Goal: Task Accomplishment & Management: Manage account settings

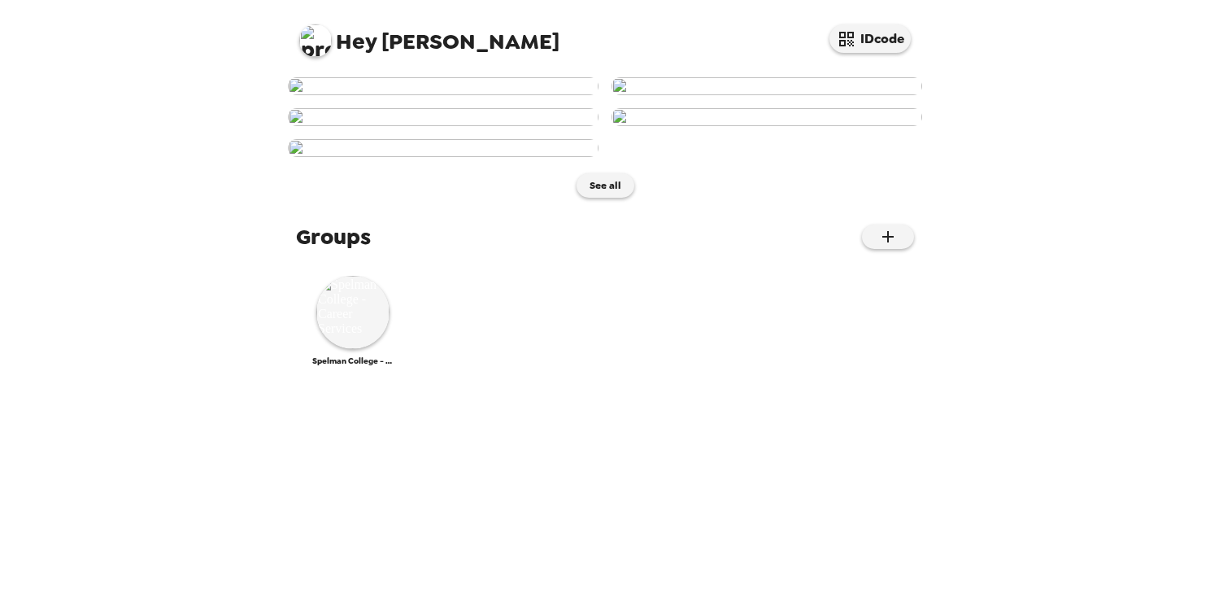
scroll to position [368, 0]
drag, startPoint x: 834, startPoint y: 320, endPoint x: 1017, endPoint y: 242, distance: 199.0
click at [1015, 242] on div "Hey Shanell IDcode See all Groups Spelman College - Career Services" at bounding box center [605, 303] width 1210 height 607
click at [378, 37] on span "Hey Shanell" at bounding box center [429, 34] width 260 height 37
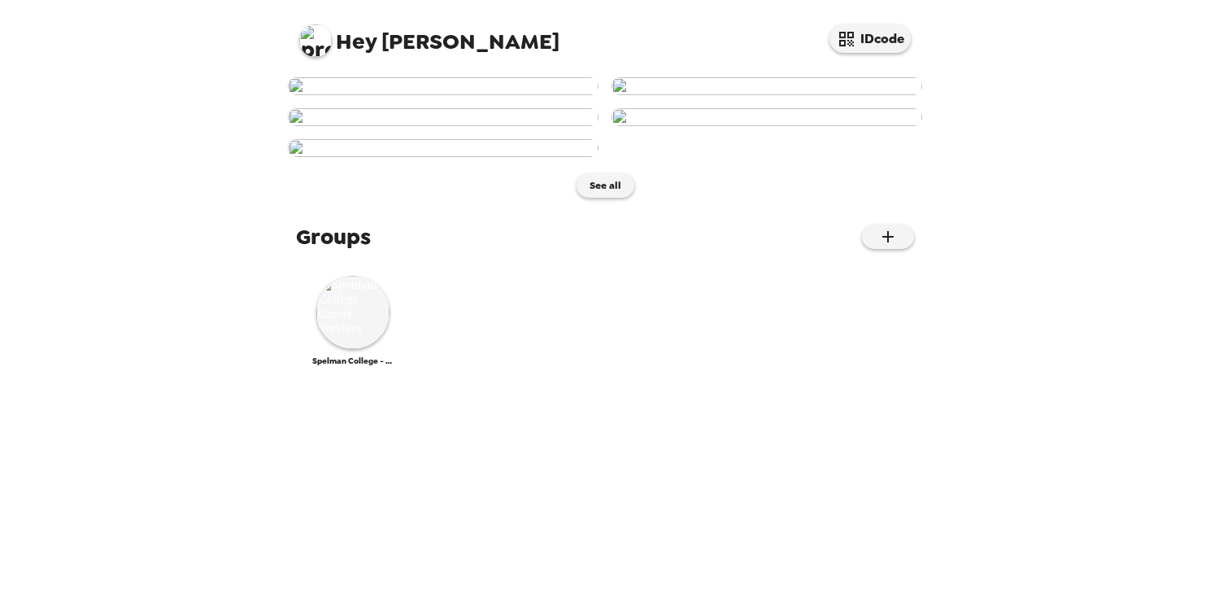
click at [315, 45] on img at bounding box center [315, 40] width 33 height 33
click at [409, 47] on div at bounding box center [605, 303] width 1210 height 607
click at [377, 41] on span "Hey Shanell" at bounding box center [429, 34] width 260 height 37
click at [303, 95] on img at bounding box center [443, 86] width 311 height 18
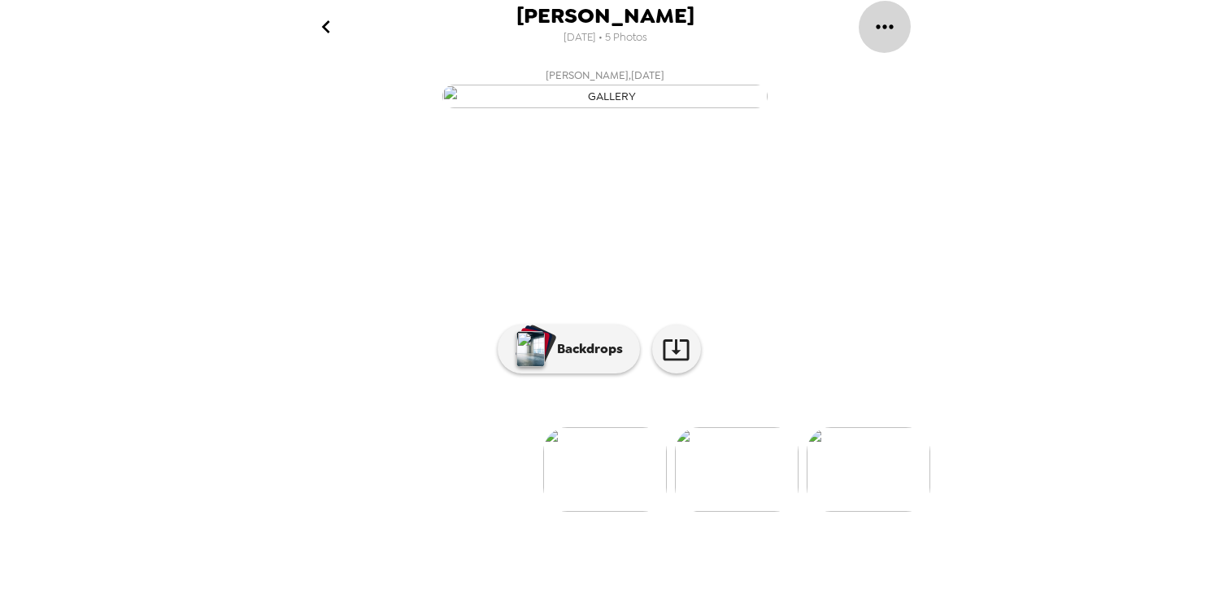
click at [891, 38] on icon "gallery menu" at bounding box center [885, 27] width 26 height 26
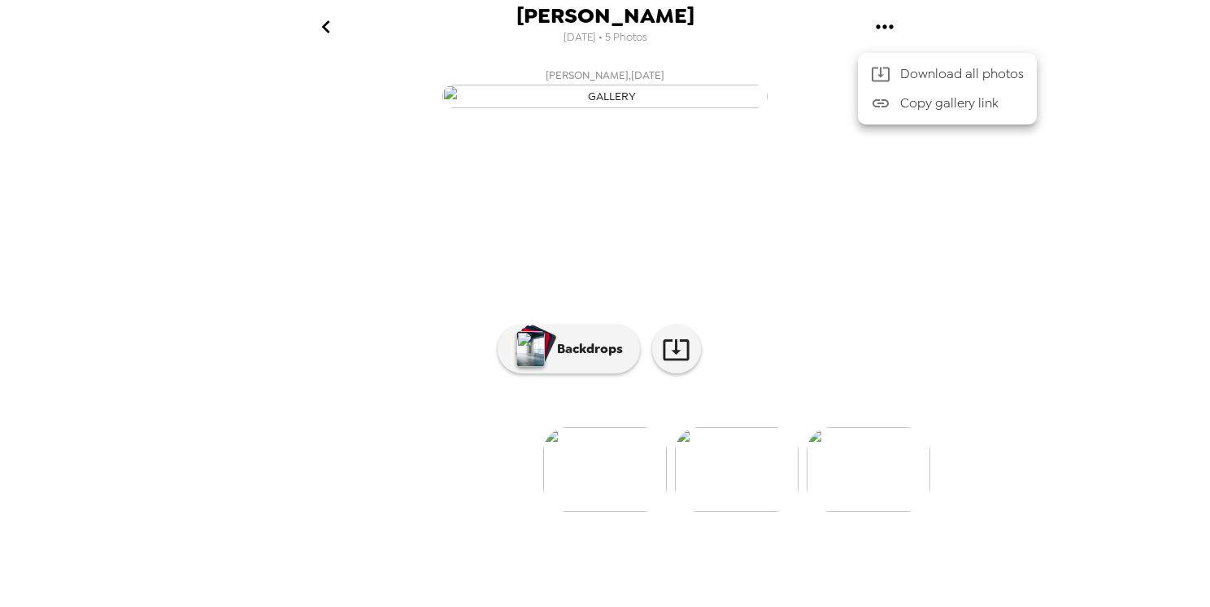
click at [327, 23] on div at bounding box center [605, 303] width 1210 height 607
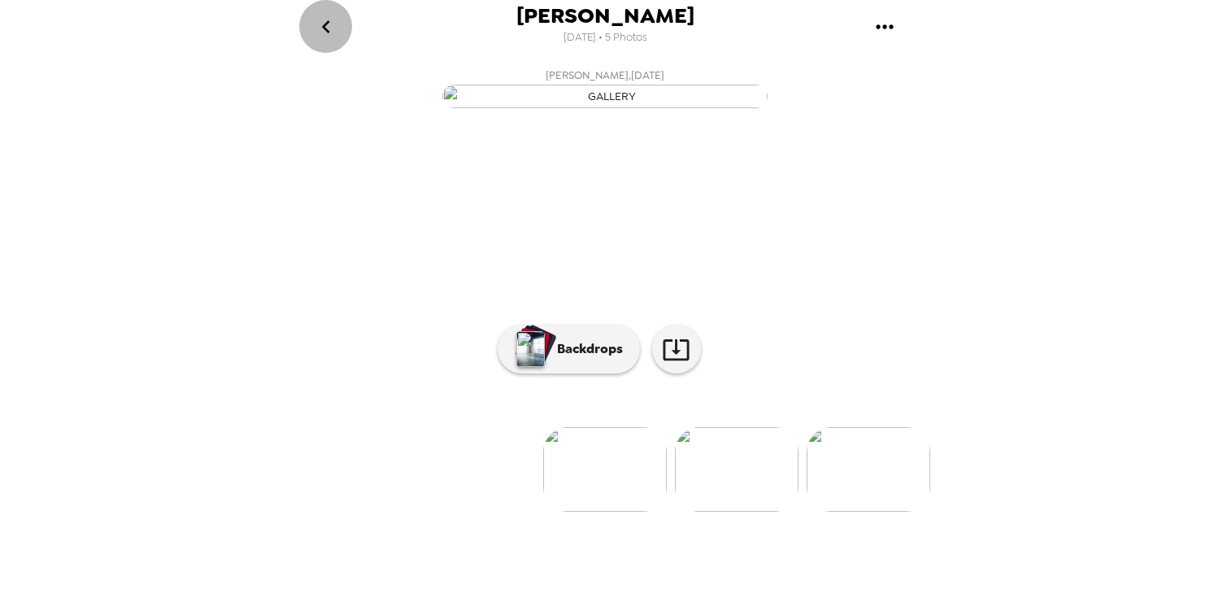
click at [335, 24] on icon "go back" at bounding box center [326, 27] width 26 height 26
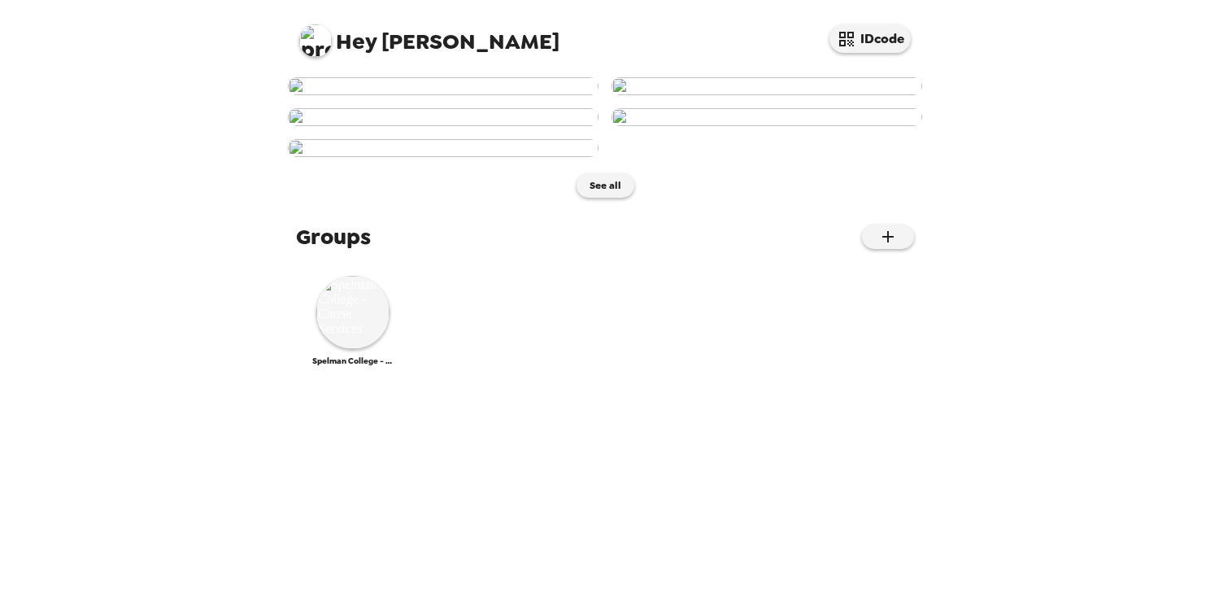
click at [332, 39] on span "Hey Shanell" at bounding box center [429, 34] width 260 height 37
click at [324, 50] on img at bounding box center [315, 40] width 33 height 33
click at [359, 80] on span "Edit my info" at bounding box center [344, 78] width 65 height 14
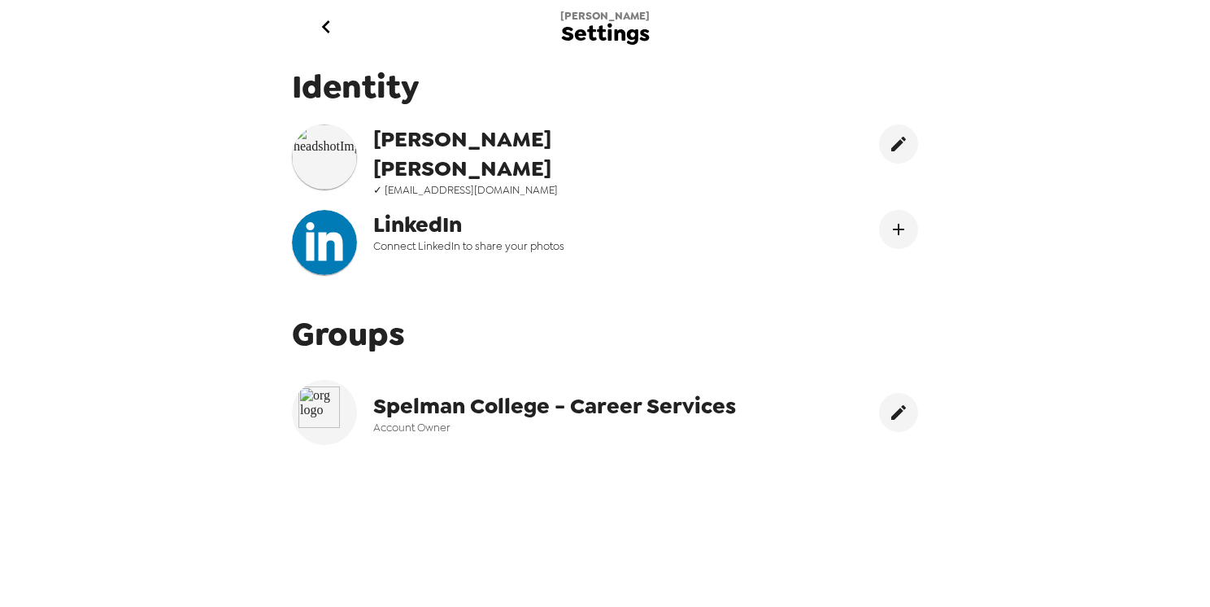
click at [324, 415] on img at bounding box center [324, 412] width 52 height 52
click at [647, 407] on span "Spelman College - Career Services" at bounding box center [554, 405] width 363 height 29
click at [587, 37] on span "Settings" at bounding box center [605, 34] width 89 height 22
click at [345, 229] on img at bounding box center [324, 242] width 65 height 65
click at [341, 21] on button "go back" at bounding box center [325, 26] width 53 height 53
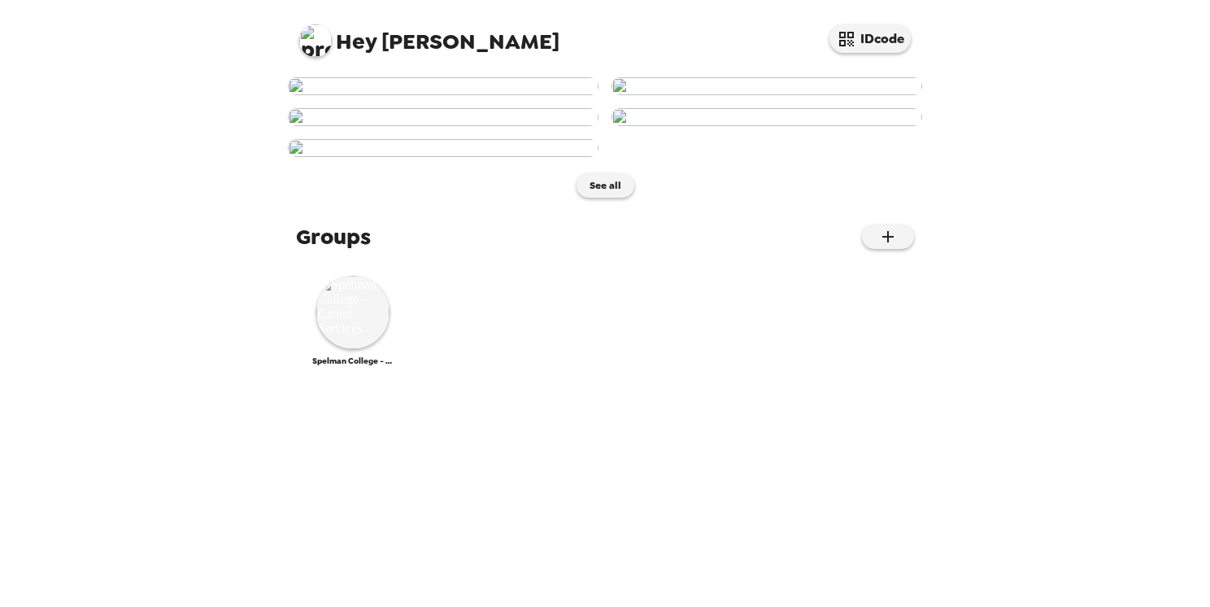
scroll to position [906, 0]
click at [361, 349] on img at bounding box center [352, 312] width 73 height 73
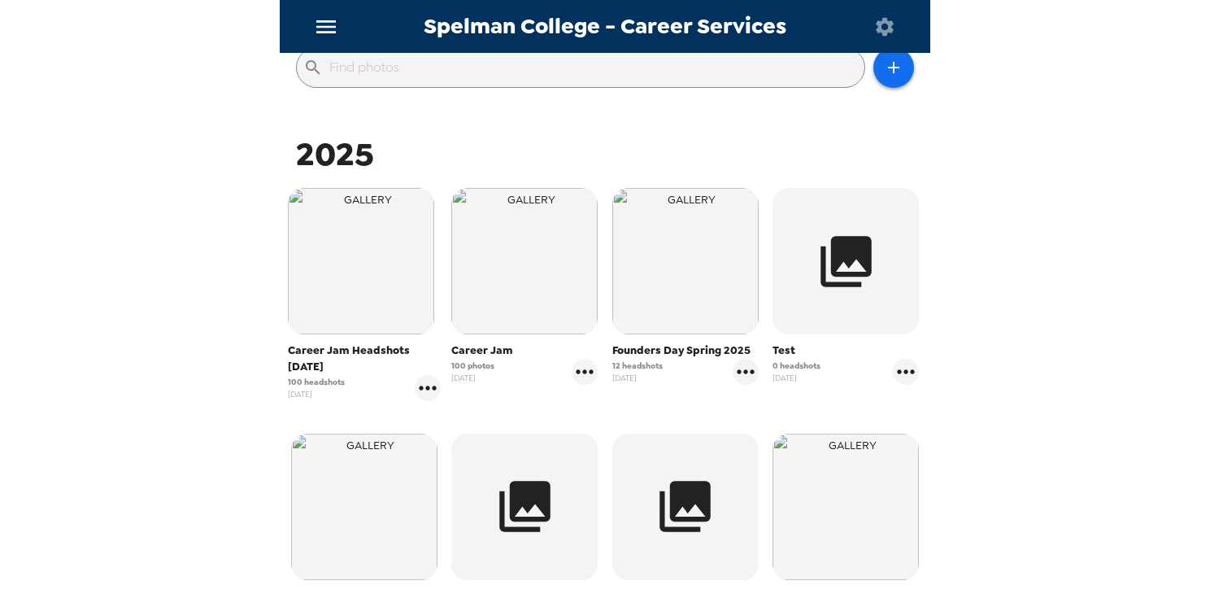
scroll to position [197, 0]
click at [427, 386] on icon "gallery menu" at bounding box center [428, 386] width 26 height 26
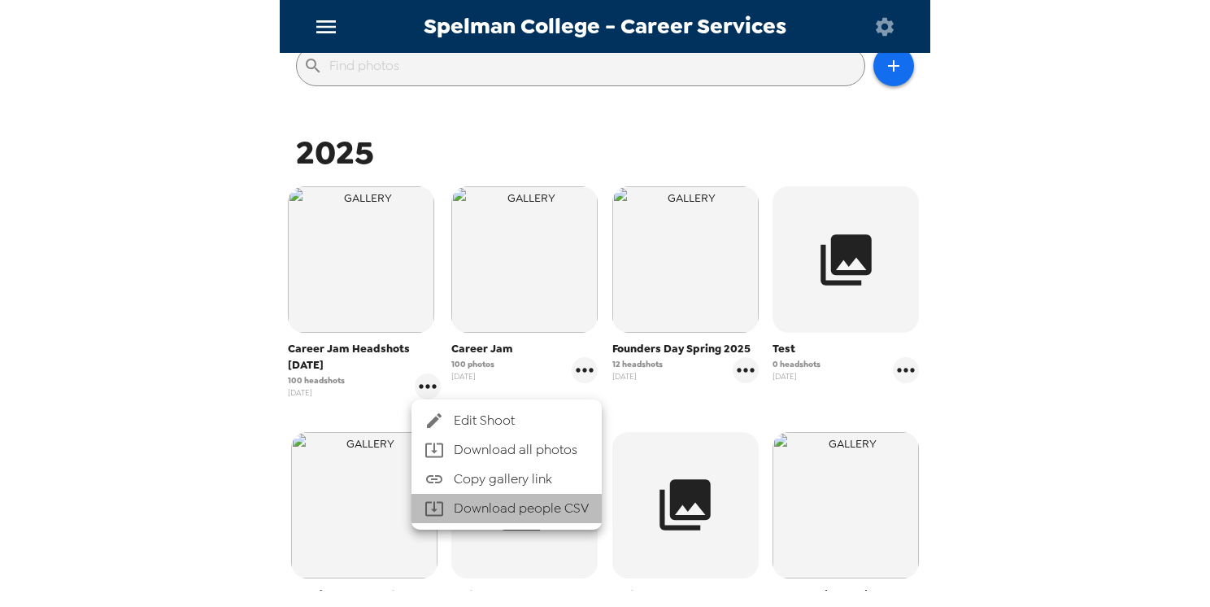
click at [530, 509] on li "Download people CSV" at bounding box center [507, 508] width 190 height 29
click at [528, 506] on li "Download people CSV" at bounding box center [507, 508] width 190 height 29
click at [545, 509] on li "Download people CSV" at bounding box center [507, 508] width 190 height 29
